Goal: Transaction & Acquisition: Book appointment/travel/reservation

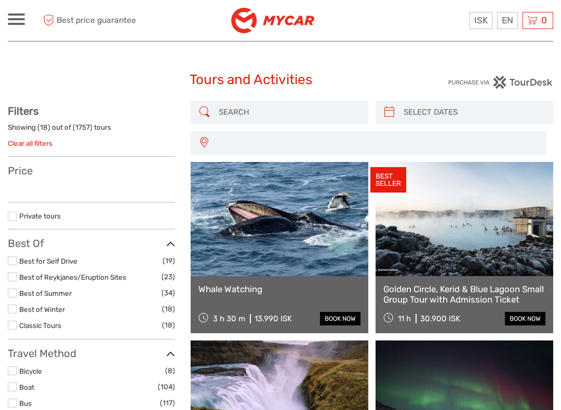
select select
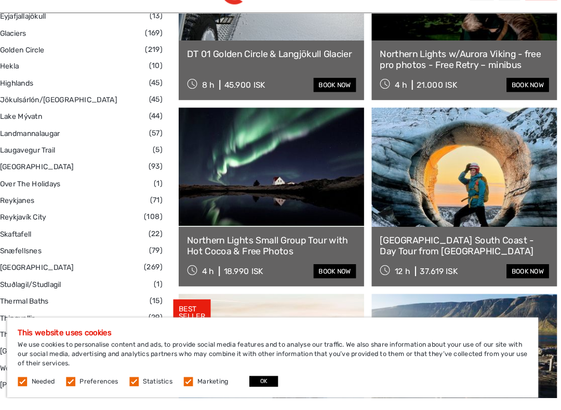
scroll to position [566, 0]
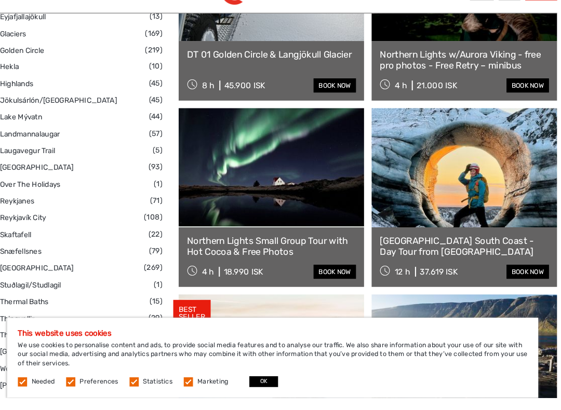
click at [258, 390] on button "OK" at bounding box center [272, 395] width 28 height 10
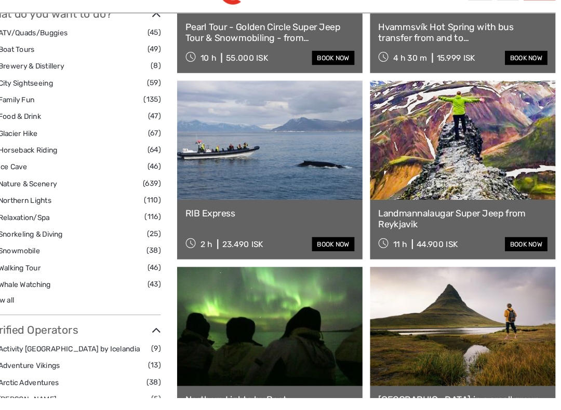
scroll to position [967, 0]
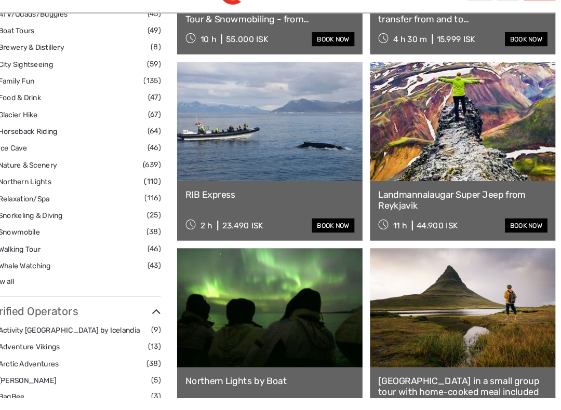
click at [446, 210] on link "Landmannalaugar Super Jeep from Reykjavik" at bounding box center [464, 220] width 162 height 21
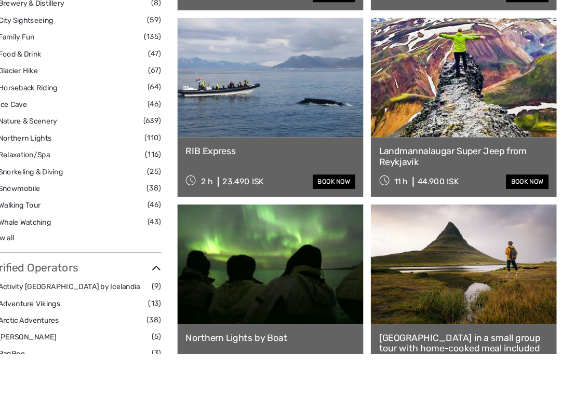
click at [19, 183] on link "Nature & Scenery" at bounding box center [47, 187] width 56 height 8
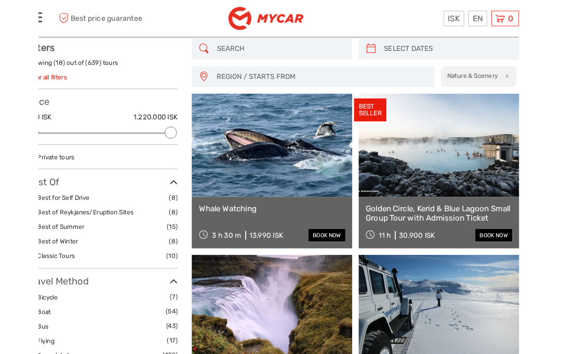
scroll to position [52, 0]
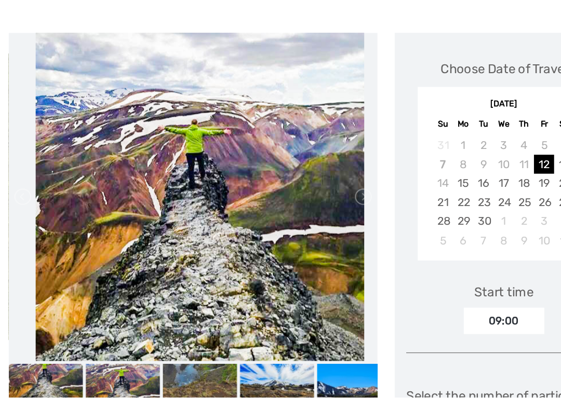
scroll to position [173, 0]
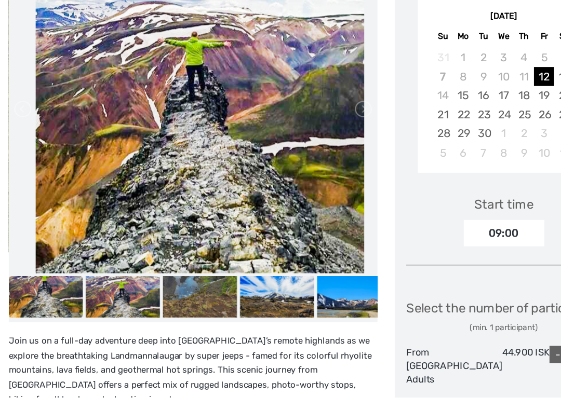
click at [34, 301] on img at bounding box center [41, 320] width 67 height 38
click at [182, 301] on img at bounding box center [180, 320] width 67 height 38
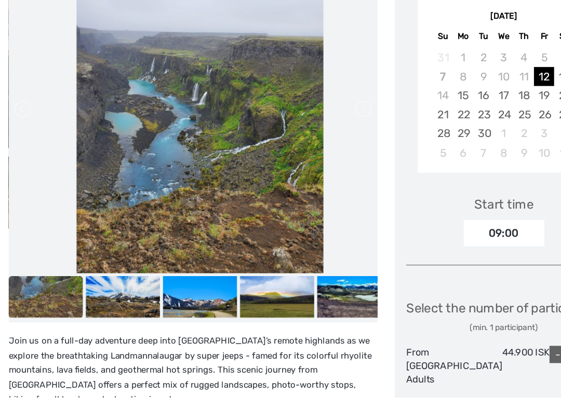
click at [191, 301] on img at bounding box center [180, 320] width 67 height 38
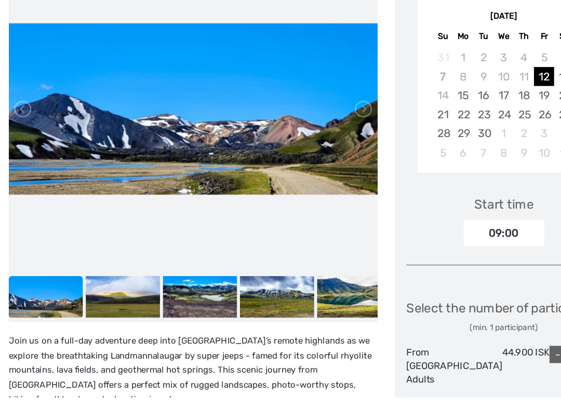
click at [196, 301] on img at bounding box center [180, 320] width 67 height 38
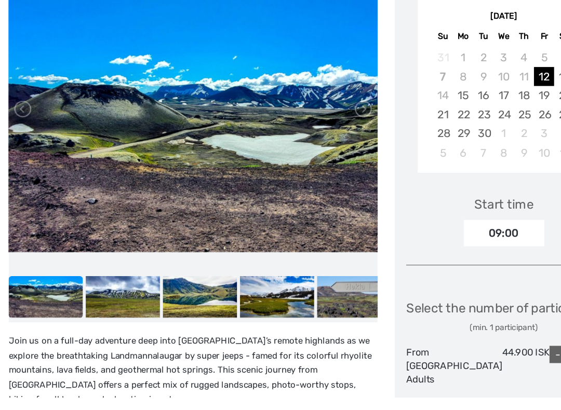
scroll to position [173, 0]
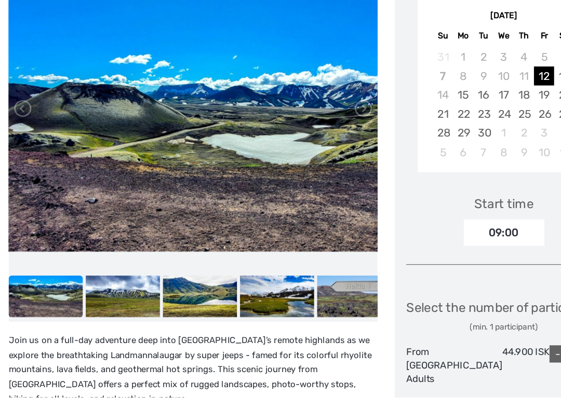
click at [191, 301] on img at bounding box center [180, 320] width 67 height 38
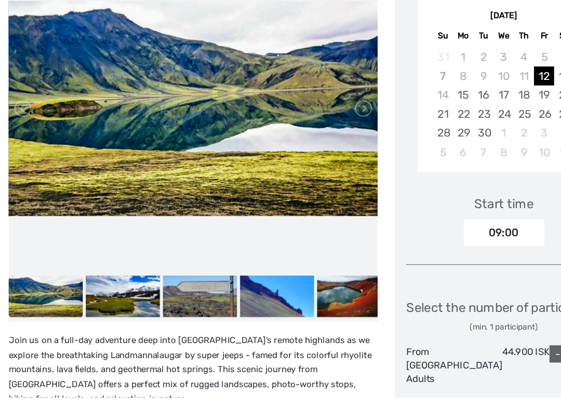
click at [209, 301] on img at bounding box center [180, 320] width 67 height 38
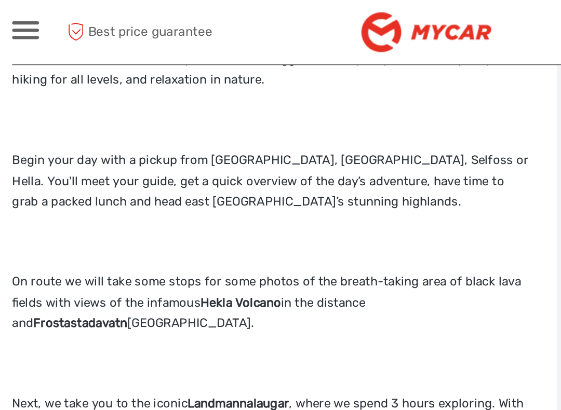
scroll to position [530, 0]
